Goal: Obtain resource: Download file/media

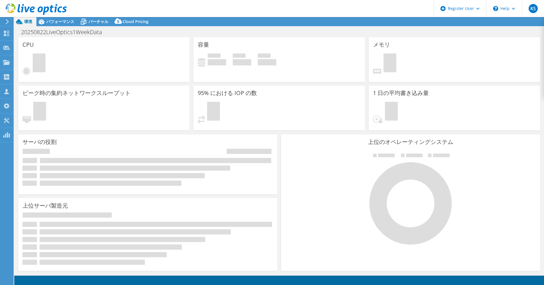
select select "USD"
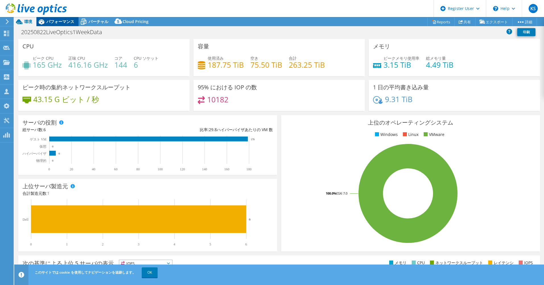
click at [58, 25] on div "パフォーマンス" at bounding box center [57, 21] width 42 height 9
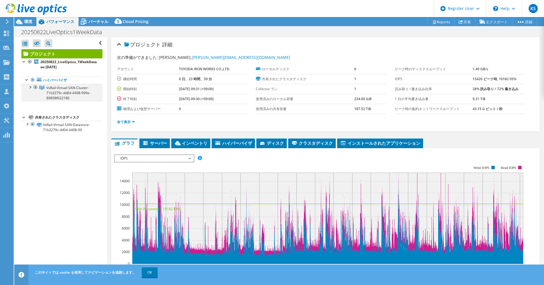
click at [28, 87] on div at bounding box center [30, 87] width 6 height 6
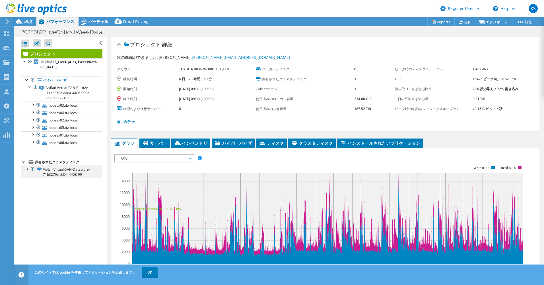
click at [27, 171] on div at bounding box center [27, 169] width 6 height 6
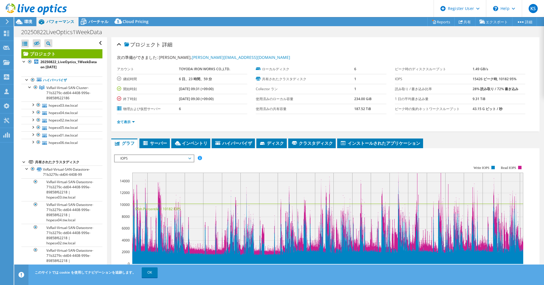
click at [152, 161] on span "IOPS" at bounding box center [153, 158] width 73 height 7
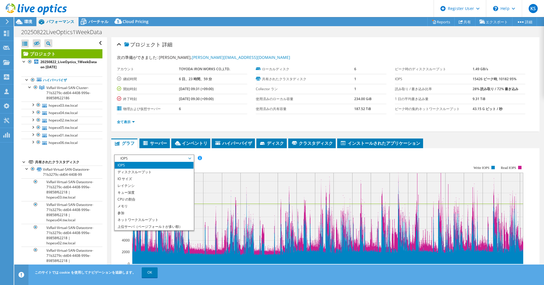
click at [232, 159] on rect at bounding box center [319, 215] width 410 height 114
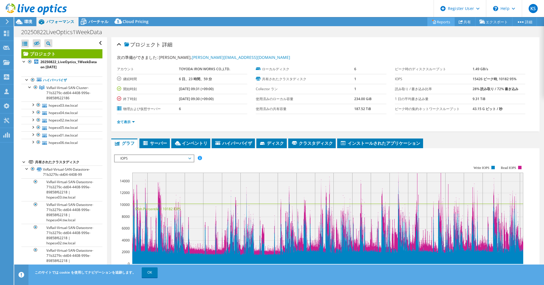
click at [435, 21] on link "Reports" at bounding box center [440, 21] width 27 height 9
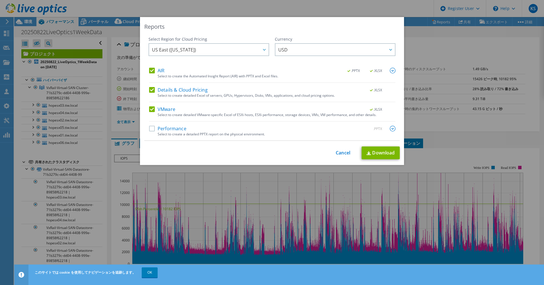
click at [391, 70] on img at bounding box center [393, 71] width 6 height 6
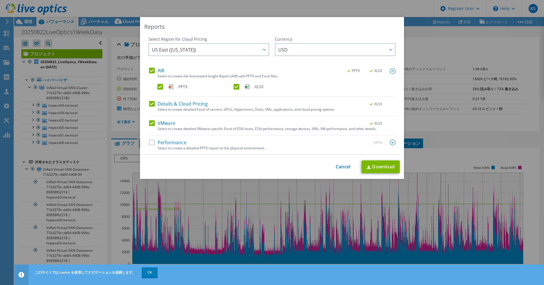
click at [154, 144] on label "Performance" at bounding box center [167, 143] width 37 height 6
click at [0, 0] on input "Performance" at bounding box center [0, 0] width 0 height 0
drag, startPoint x: 152, startPoint y: 105, endPoint x: 151, endPoint y: 87, distance: 18.0
click at [152, 104] on label "Details & Cloud Pricing" at bounding box center [178, 104] width 59 height 6
click at [0, 0] on input "Details & Cloud Pricing" at bounding box center [0, 0] width 0 height 0
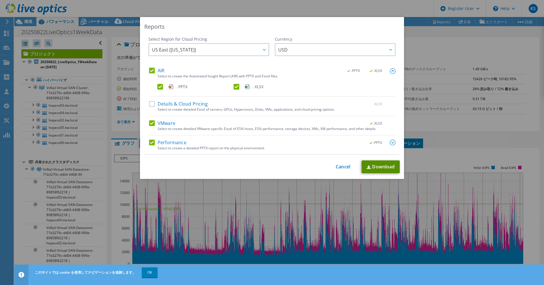
click at [374, 170] on link "Download" at bounding box center [381, 166] width 38 height 13
